Goal: Information Seeking & Learning: Check status

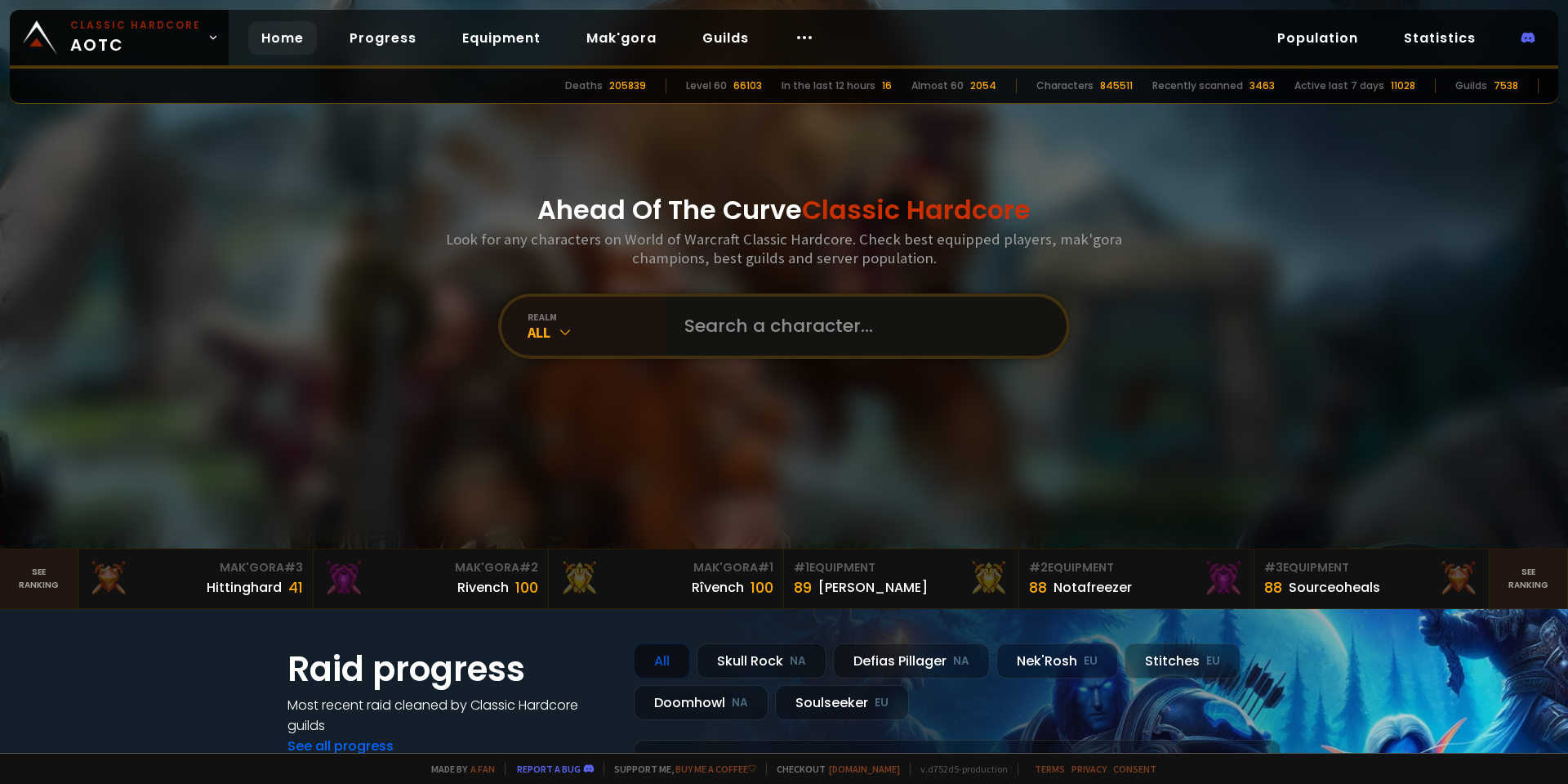
click at [735, 318] on input "text" at bounding box center [861, 327] width 373 height 59
type input "Pycb"
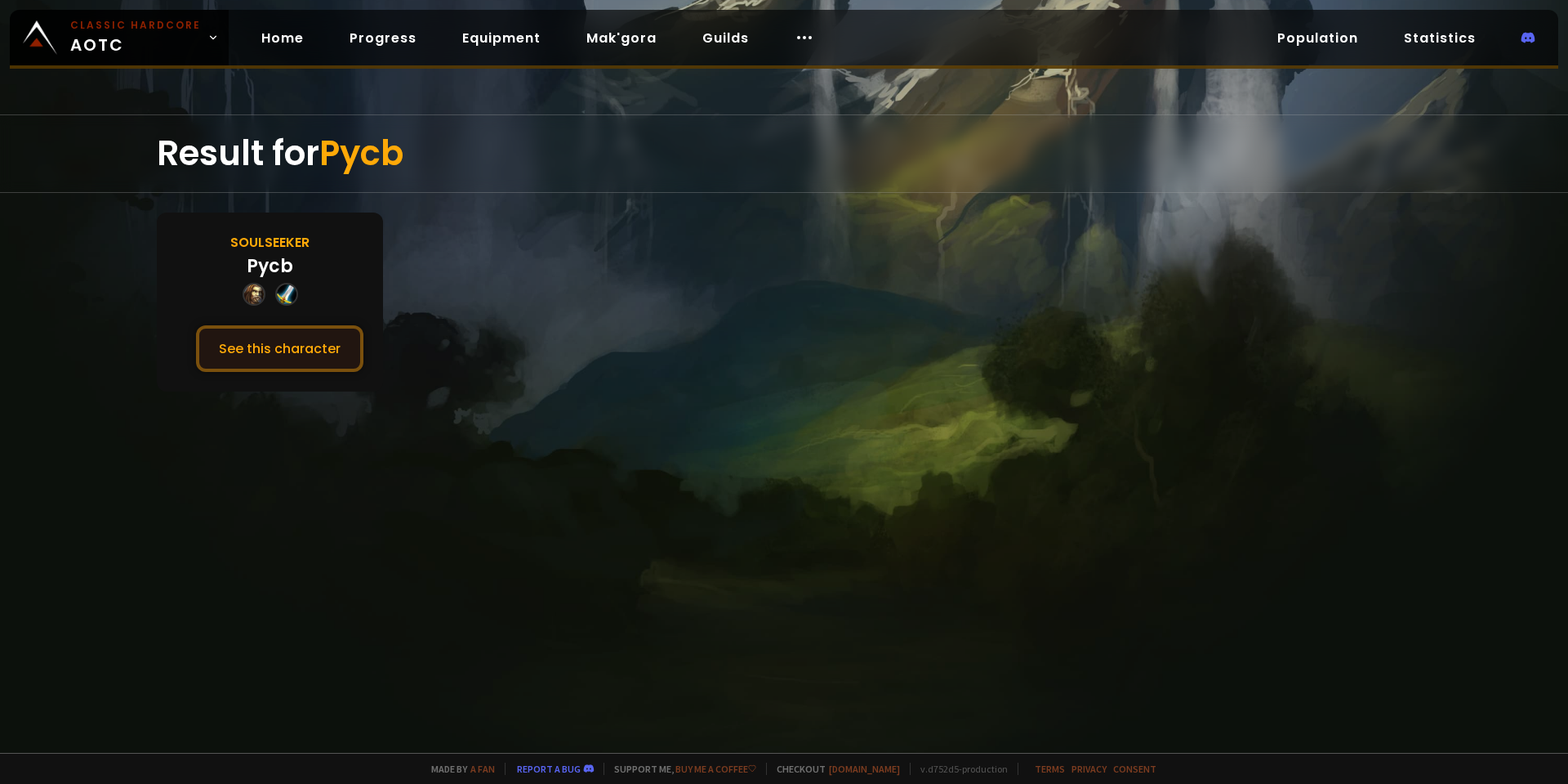
click at [268, 348] on button "See this character" at bounding box center [279, 348] width 167 height 46
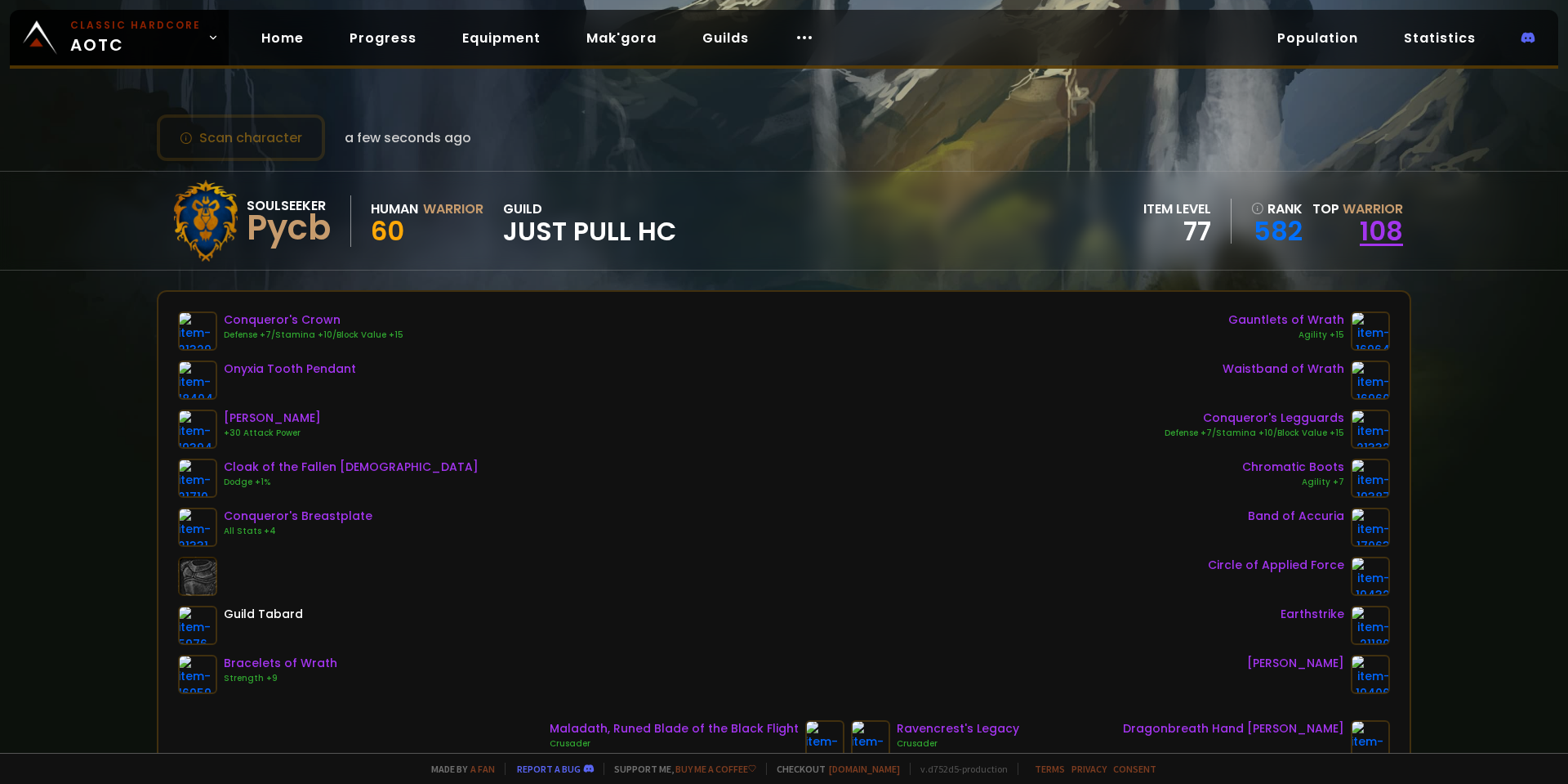
click at [1371, 234] on link "108" at bounding box center [1382, 231] width 44 height 37
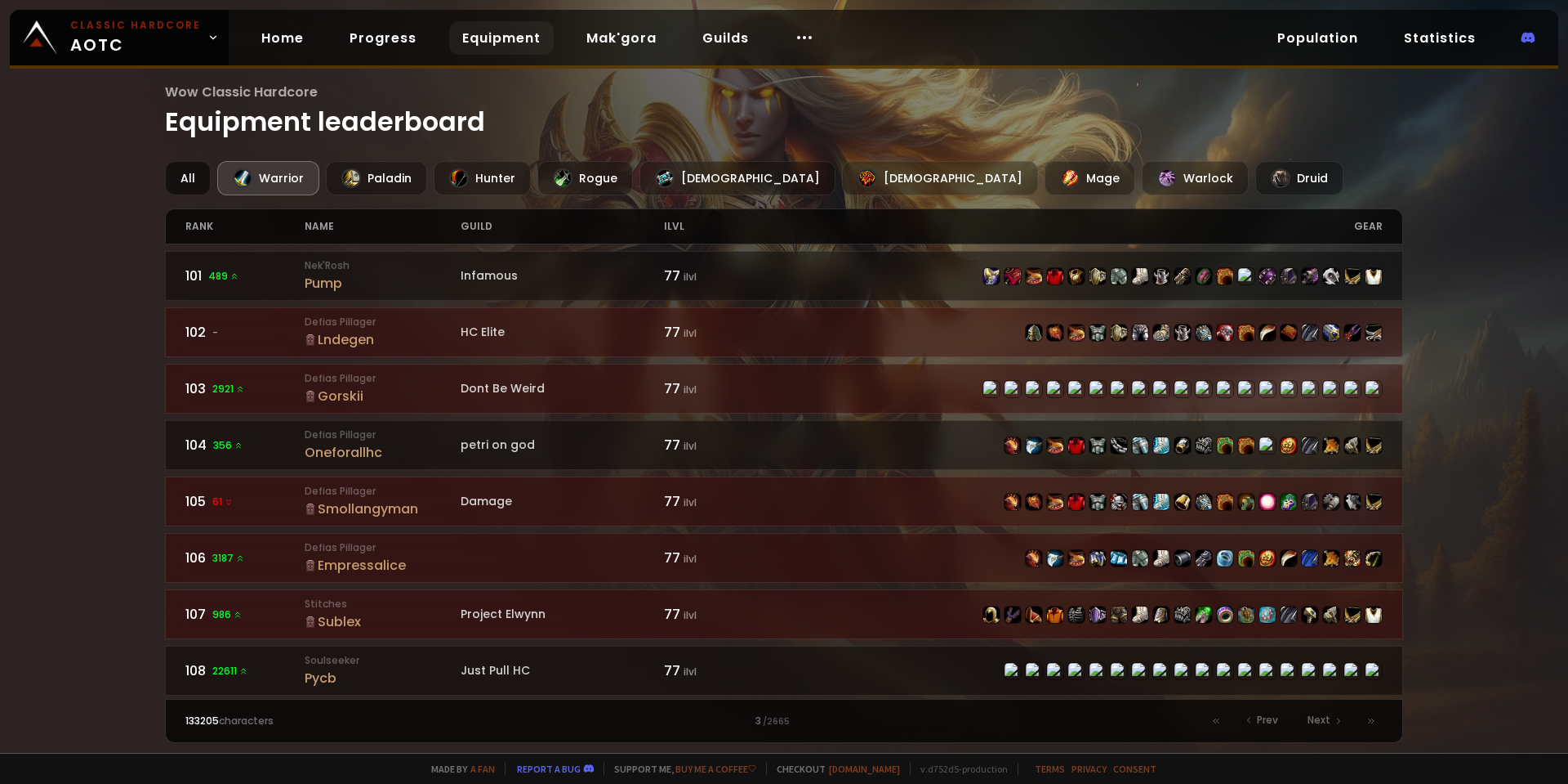
click at [191, 186] on div "All" at bounding box center [188, 178] width 46 height 34
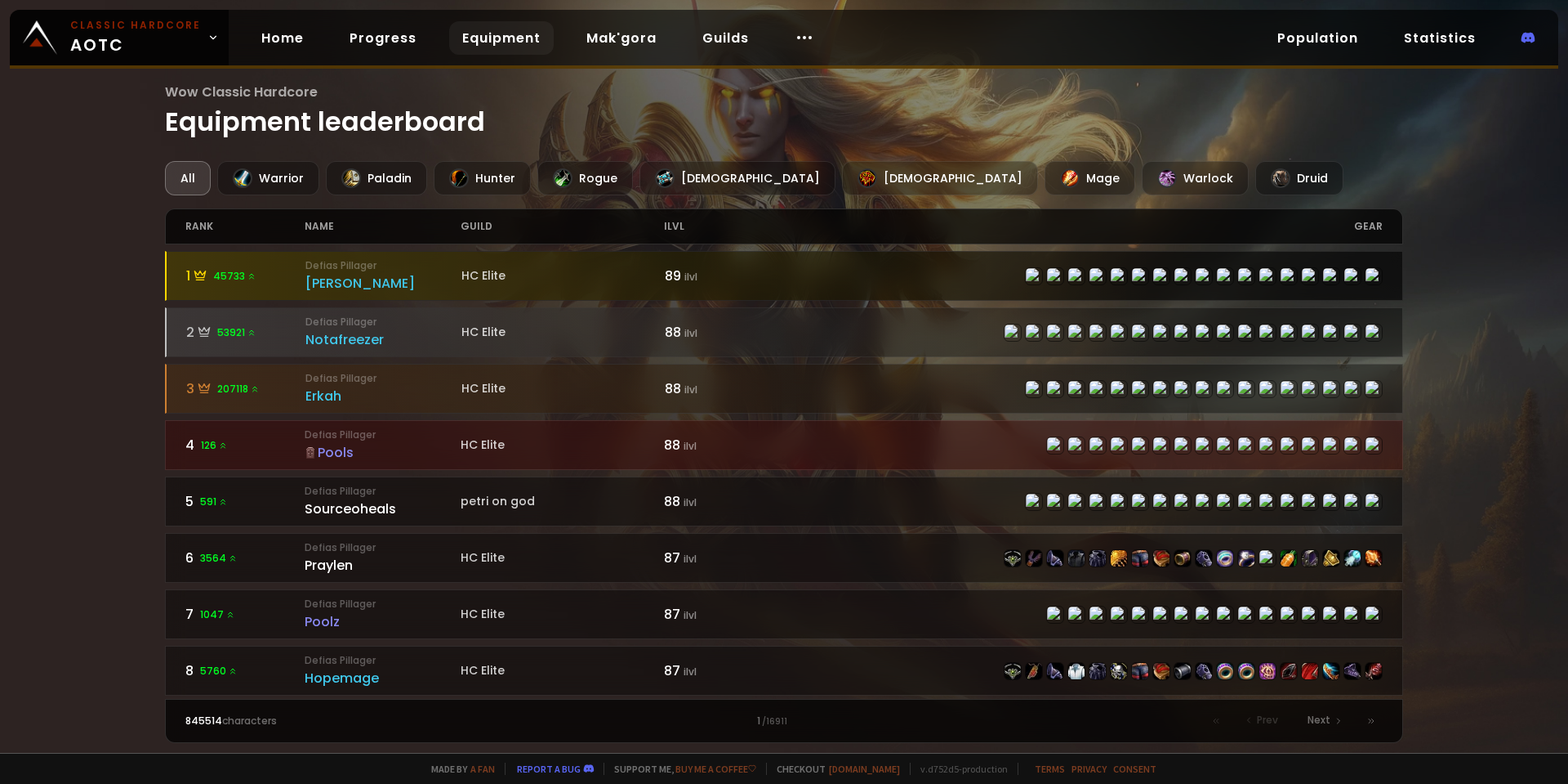
click at [547, 274] on div "HC Elite" at bounding box center [563, 276] width 204 height 17
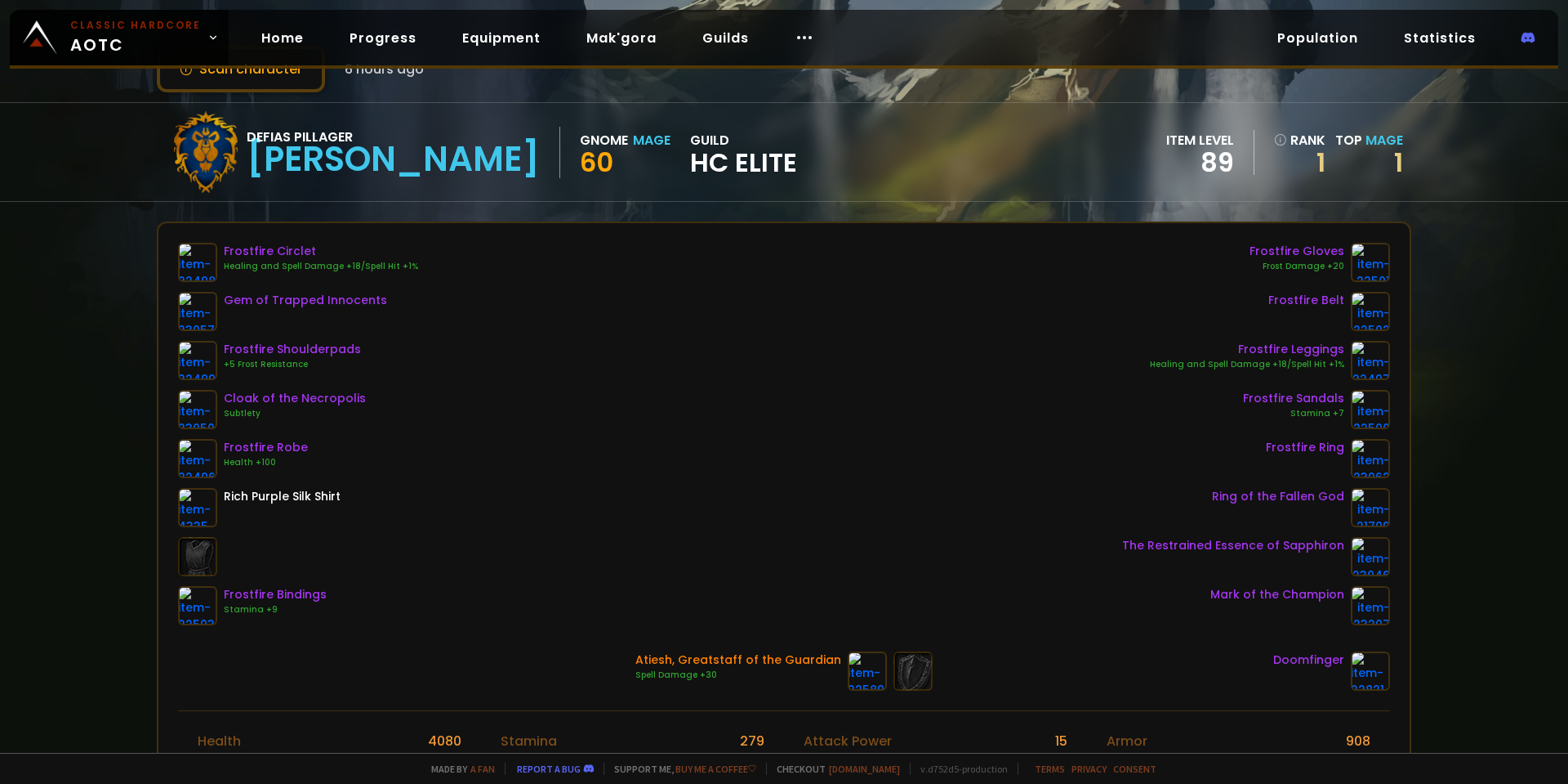
scroll to position [164, 0]
